Goal: Task Accomplishment & Management: Manage account settings

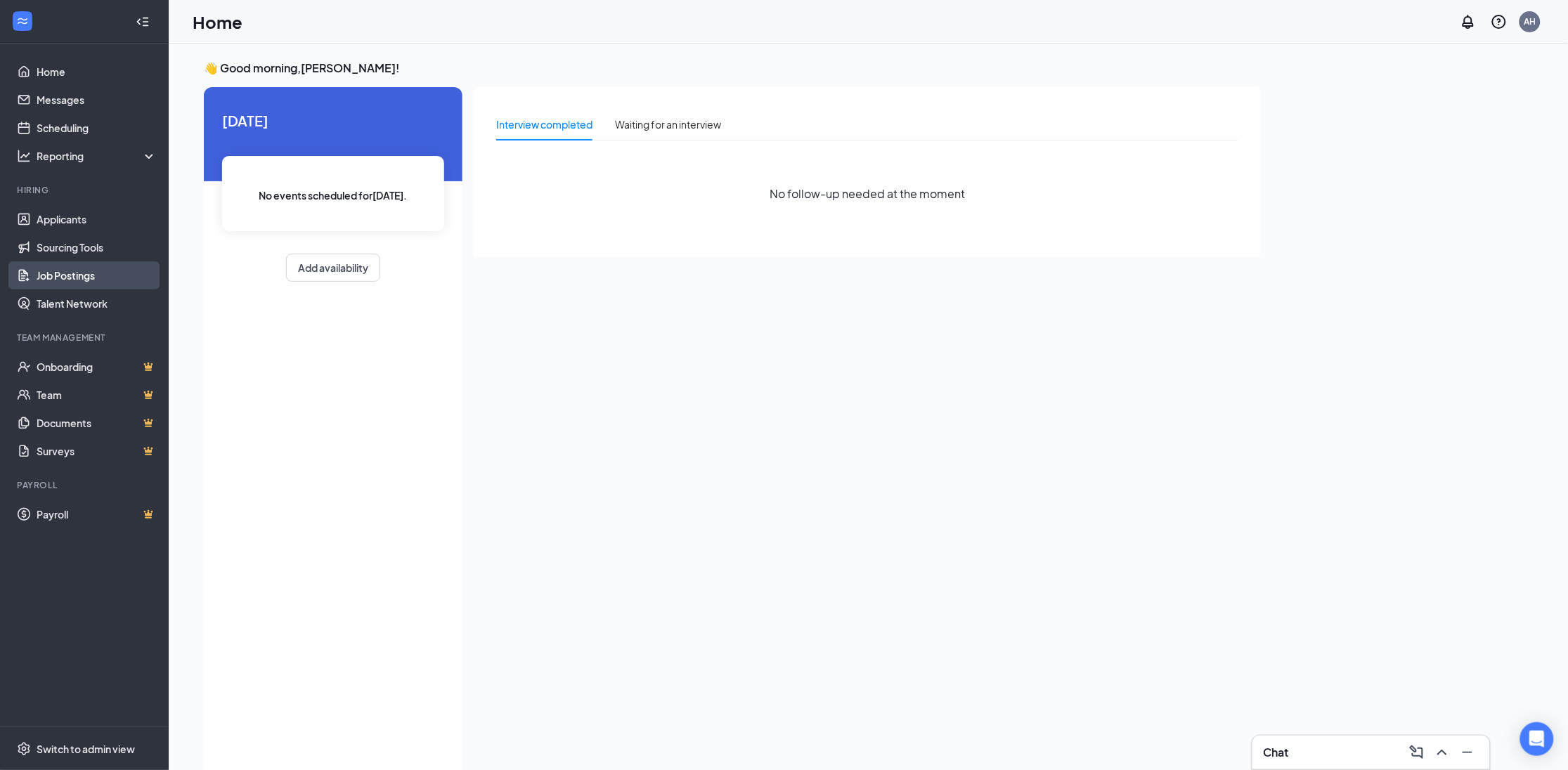
click at [78, 277] on link "Job Postings" at bounding box center [96, 276] width 120 height 29
click at [63, 272] on link "Job Postings" at bounding box center [96, 276] width 120 height 29
click at [78, 218] on link "Applicants" at bounding box center [96, 219] width 120 height 29
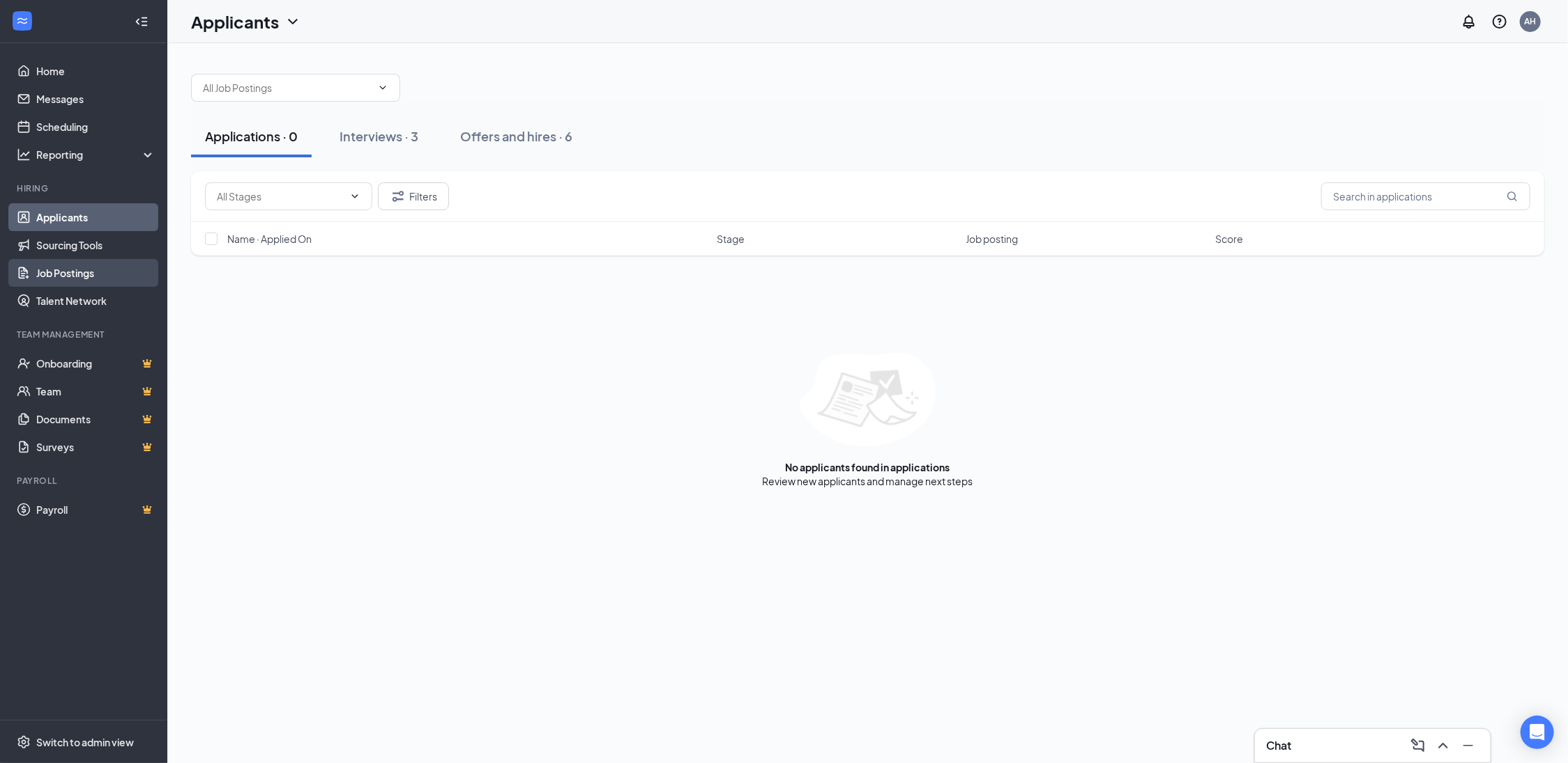
click at [71, 272] on link "Job Postings" at bounding box center [96, 273] width 119 height 28
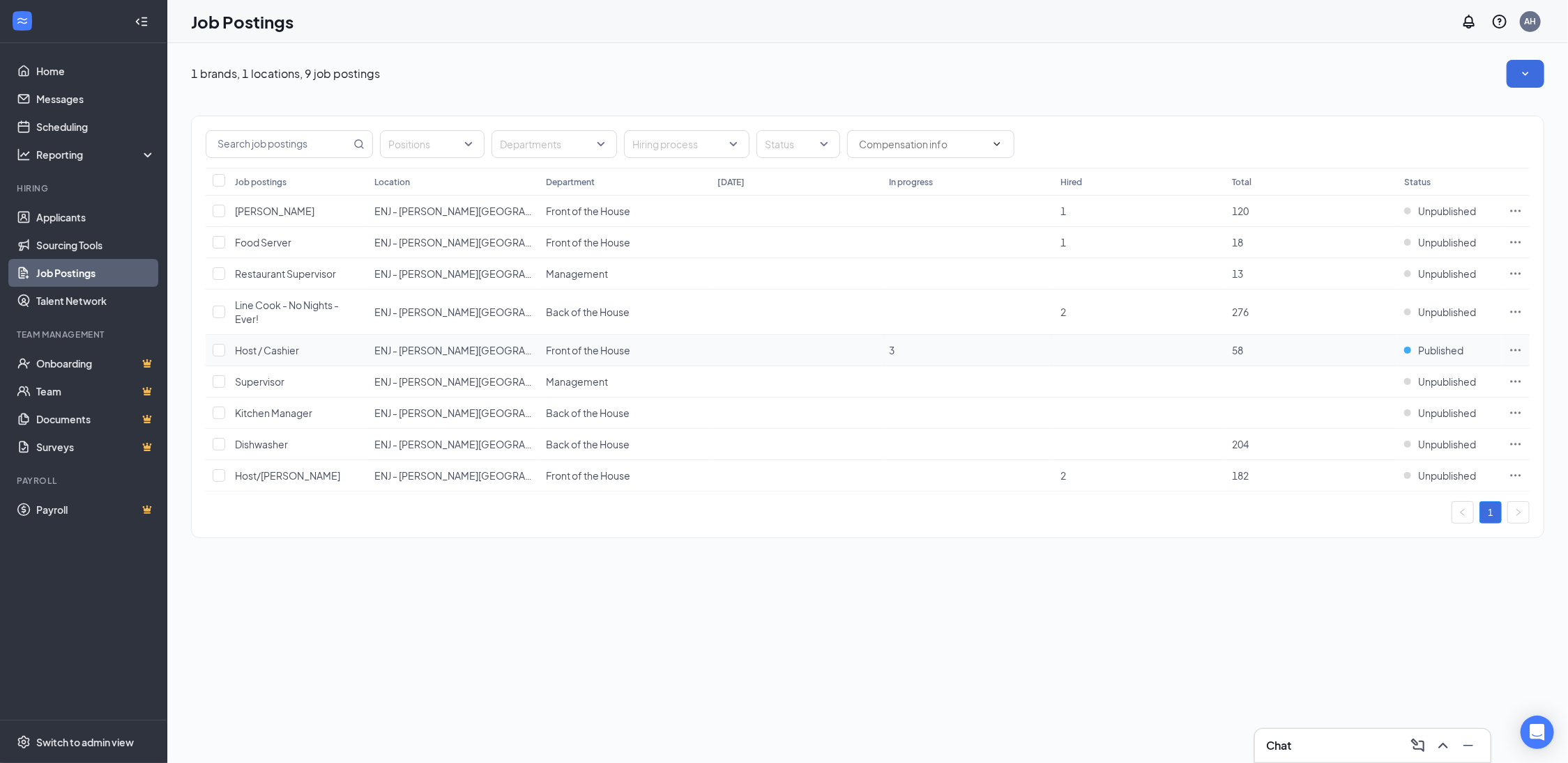
click at [267, 349] on span "Host / Cashier" at bounding box center [268, 350] width 64 height 13
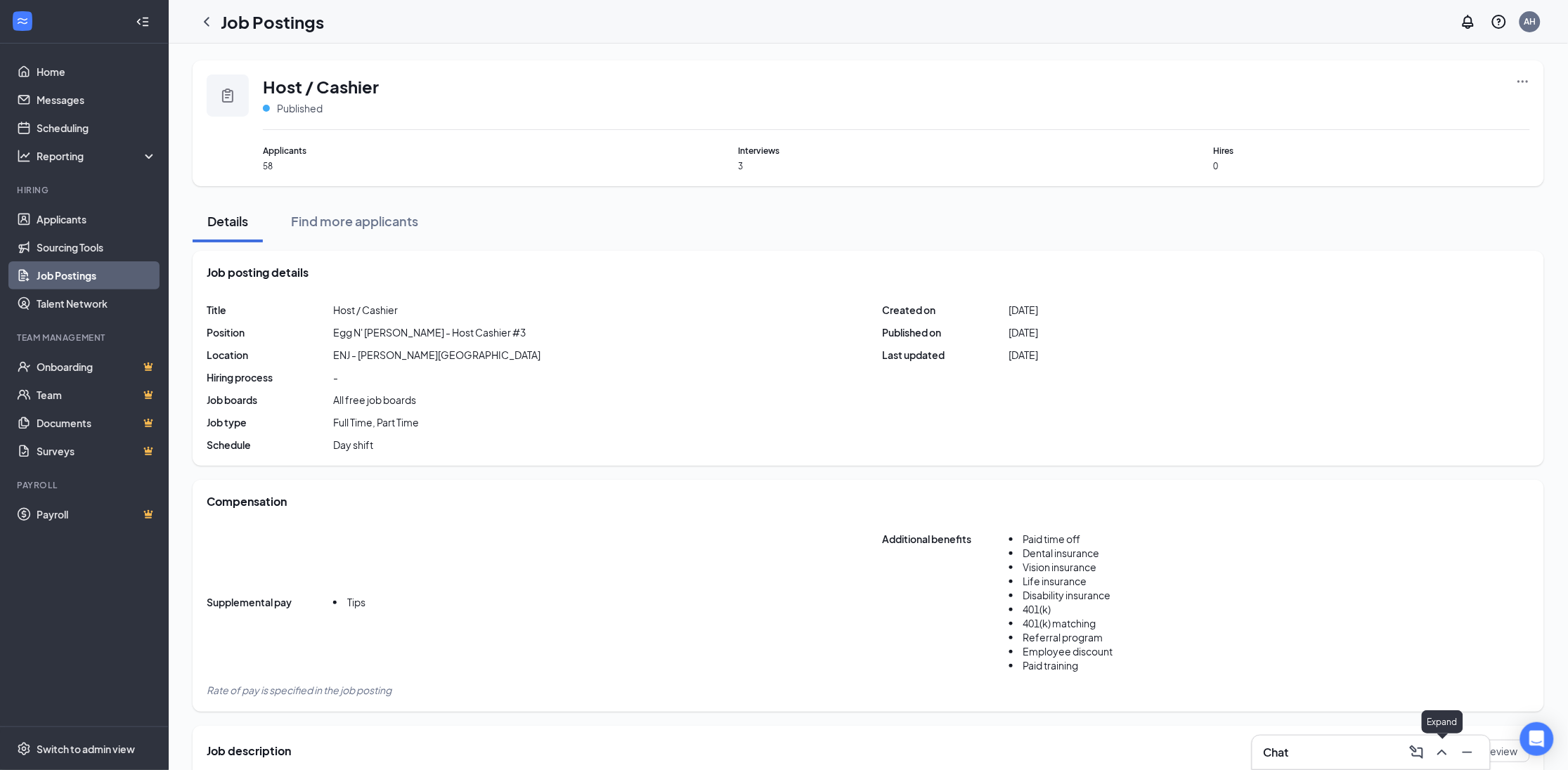
click at [1444, 744] on icon "ChevronUp" at bounding box center [1441, 752] width 17 height 17
